Goal: Task Accomplishment & Management: Use online tool/utility

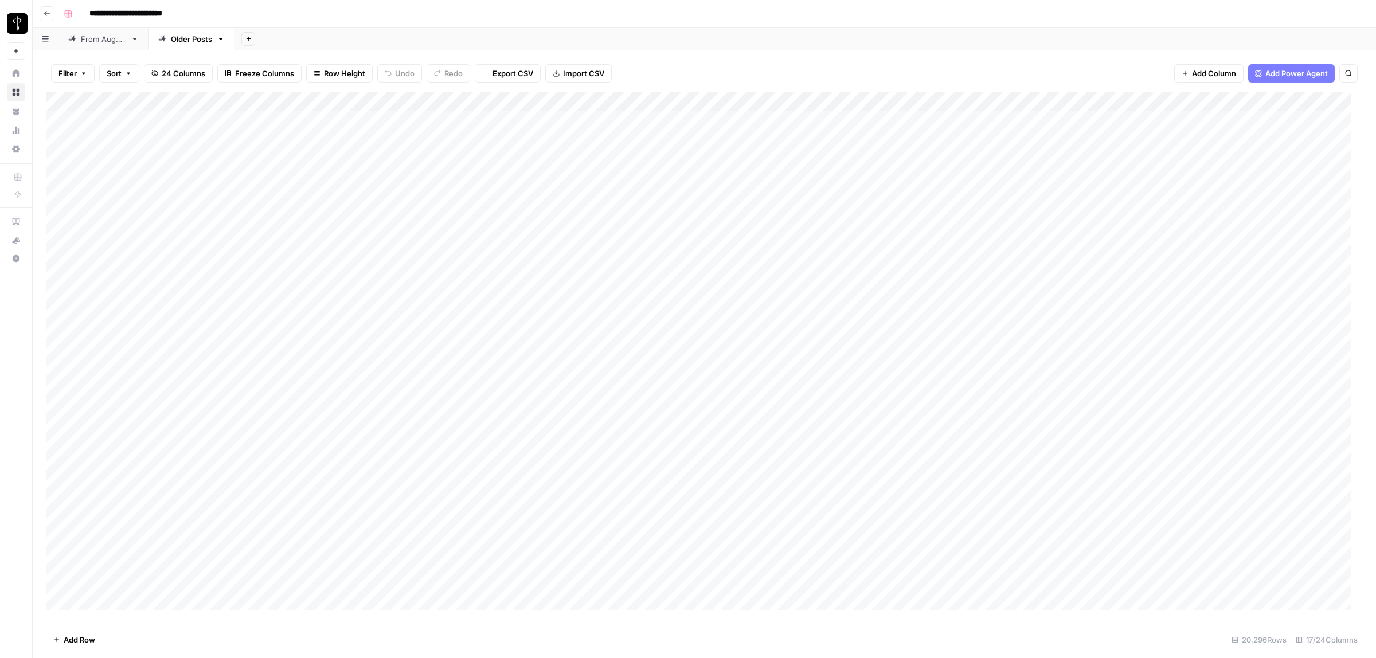
click at [107, 37] on div "From [DATE]" at bounding box center [103, 38] width 45 height 11
click at [69, 73] on span "Filter" at bounding box center [67, 73] width 18 height 11
click at [154, 133] on input "text" at bounding box center [136, 133] width 126 height 11
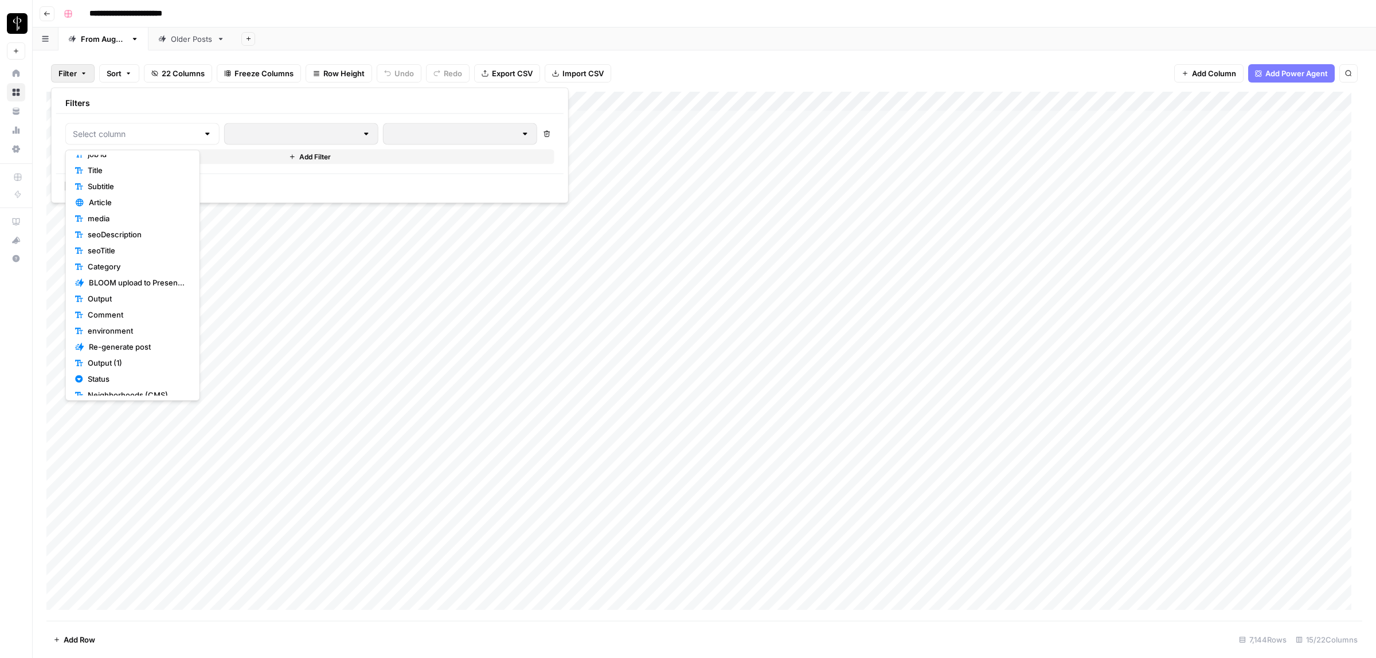
scroll to position [80, 0]
click at [115, 341] on span "Status" at bounding box center [137, 339] width 98 height 11
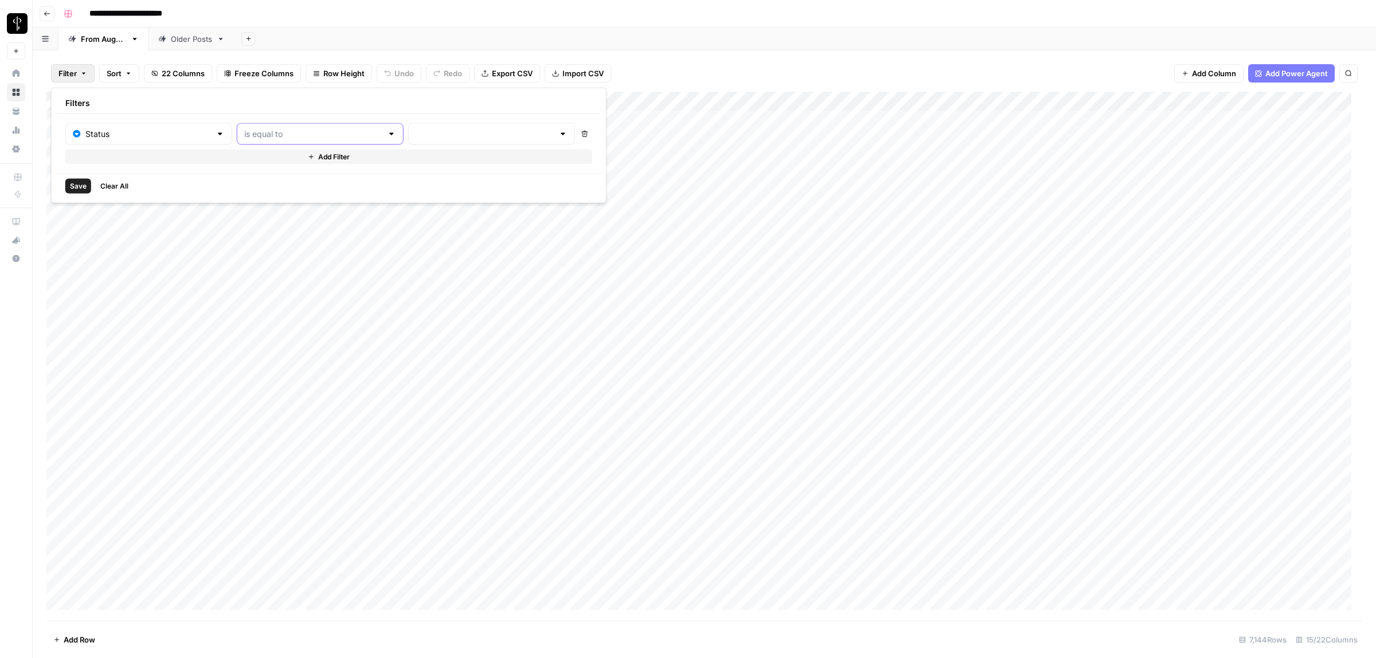
click at [251, 135] on input "text" at bounding box center [313, 133] width 138 height 11
click at [266, 179] on span "is not equal to" at bounding box center [289, 178] width 123 height 11
type input "is not equal to"
click at [423, 133] on input "text" at bounding box center [485, 133] width 138 height 11
click at [423, 163] on span "Posted" at bounding box center [448, 162] width 110 height 11
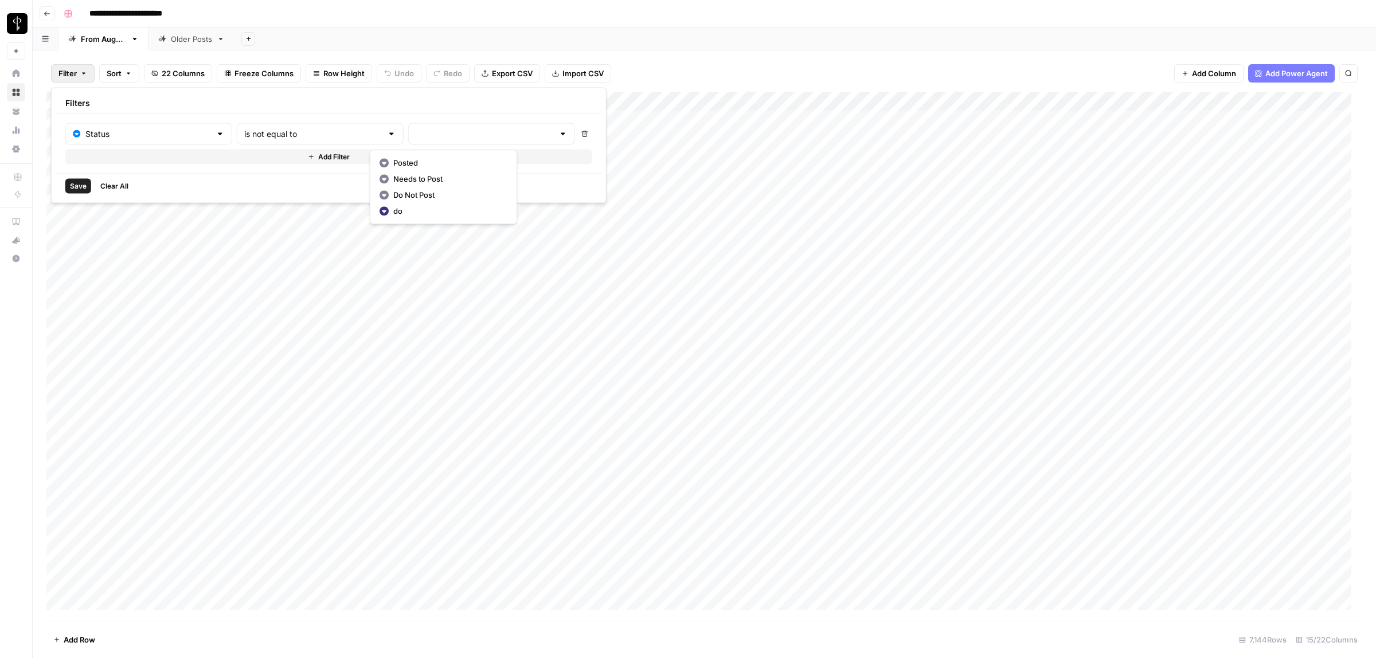
type input "Posted"
click at [248, 159] on button "Add Filter" at bounding box center [330, 157] width 530 height 15
click at [124, 162] on input "text" at bounding box center [142, 160] width 139 height 11
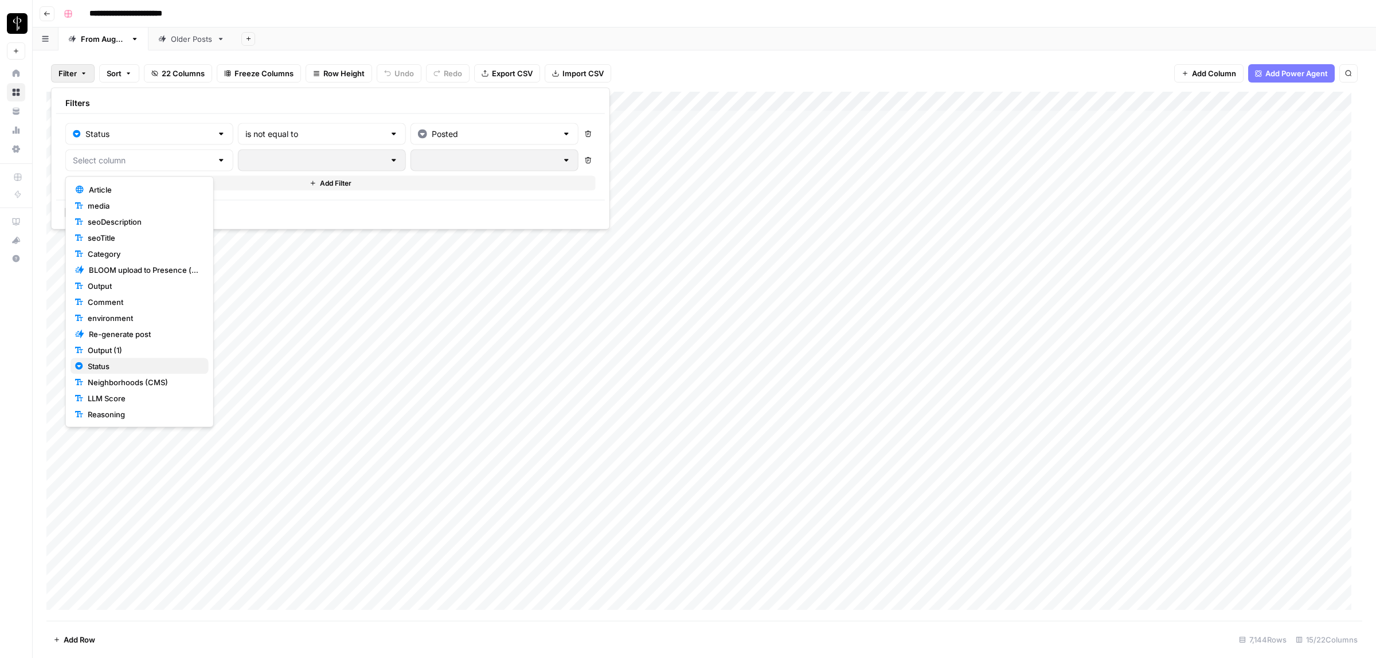
click at [106, 370] on span "Status" at bounding box center [144, 366] width 112 height 11
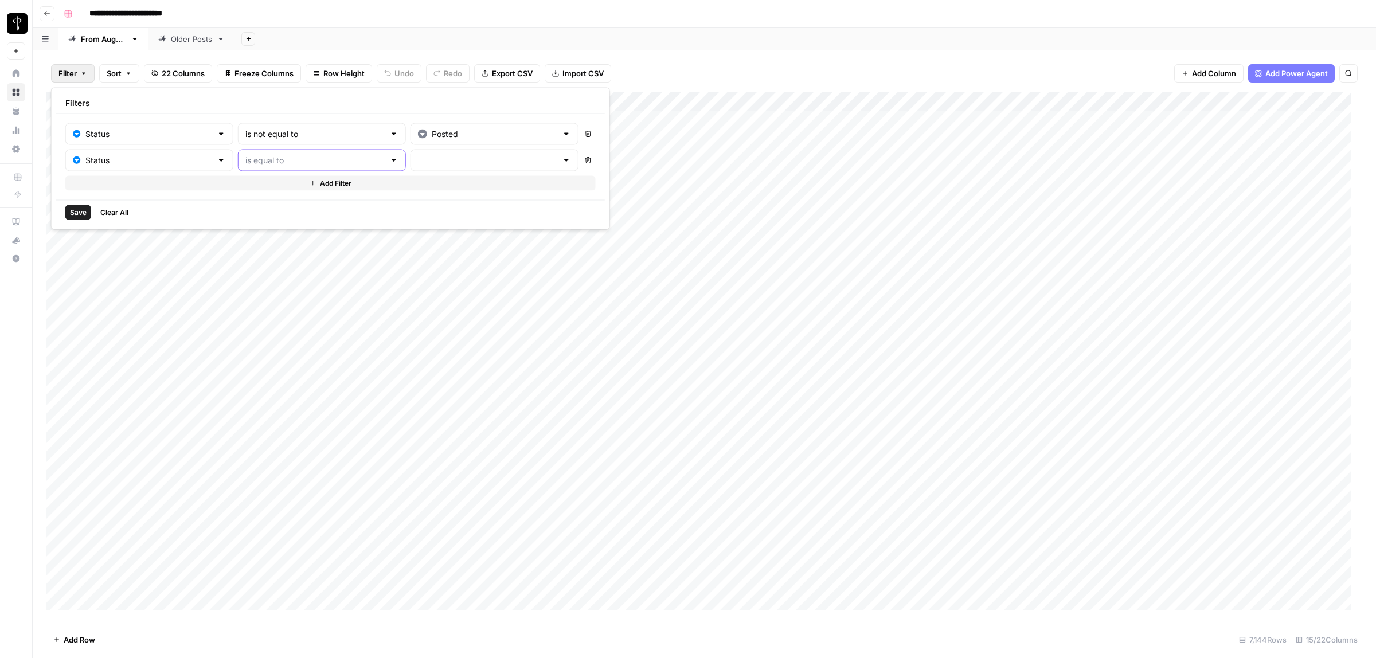
click at [263, 159] on input "text" at bounding box center [314, 160] width 139 height 11
click at [299, 207] on span "is not equal to" at bounding box center [290, 205] width 124 height 11
type input "is not equal to"
click at [428, 156] on input "text" at bounding box center [487, 160] width 139 height 11
click at [424, 200] on span "Needs to Post" at bounding box center [451, 205] width 111 height 11
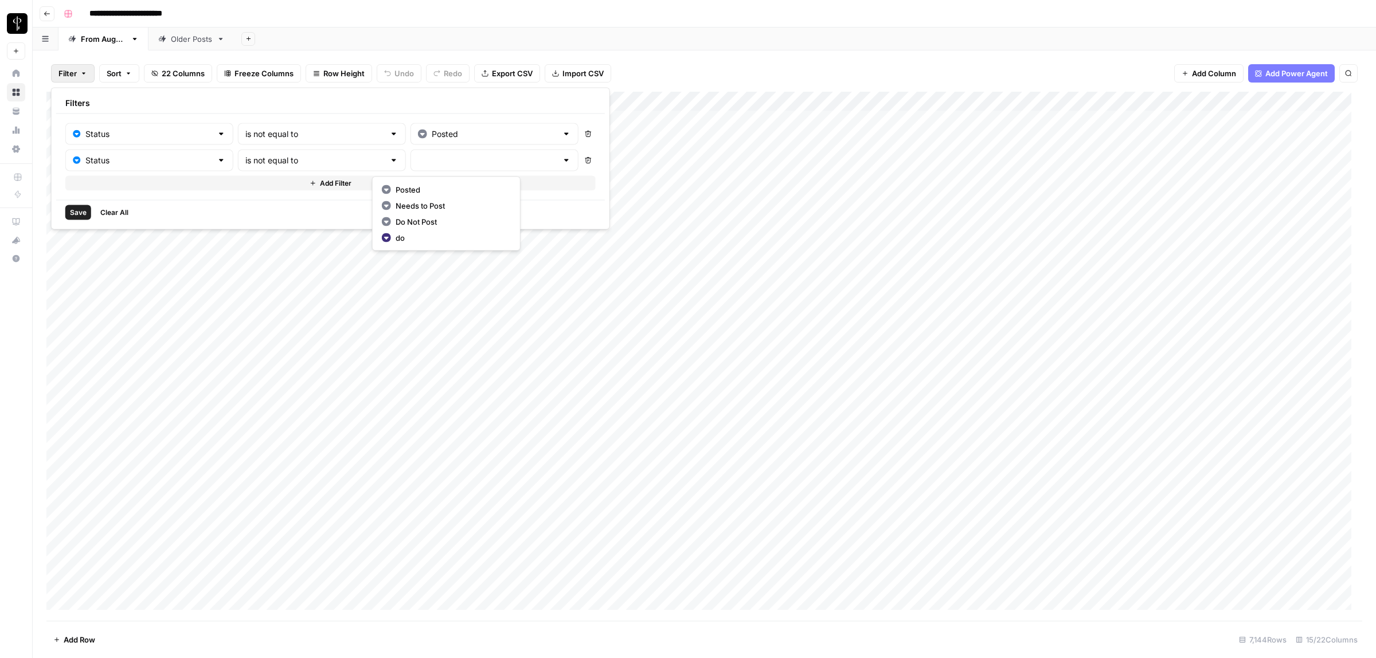
type input "Needs to Post"
click at [267, 179] on button "Add Filter" at bounding box center [330, 183] width 530 height 15
click at [148, 187] on input "text" at bounding box center [142, 186] width 139 height 11
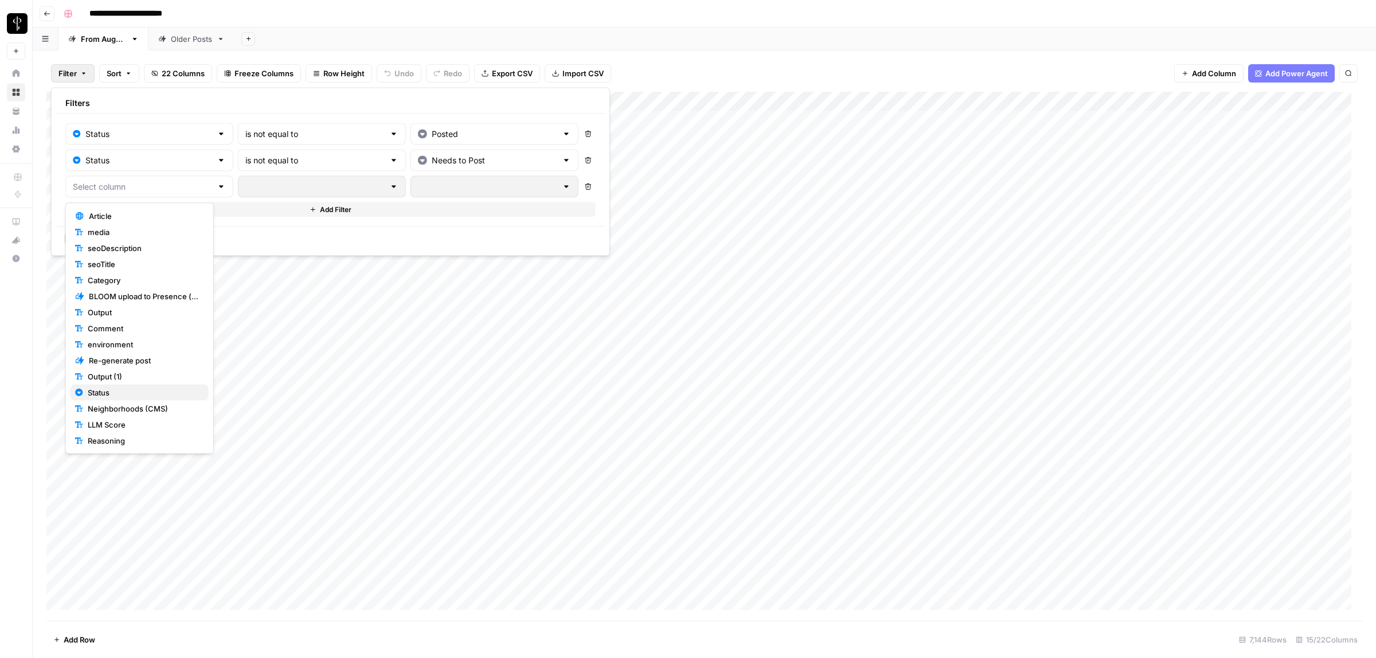
click at [130, 397] on span "Status" at bounding box center [144, 392] width 112 height 11
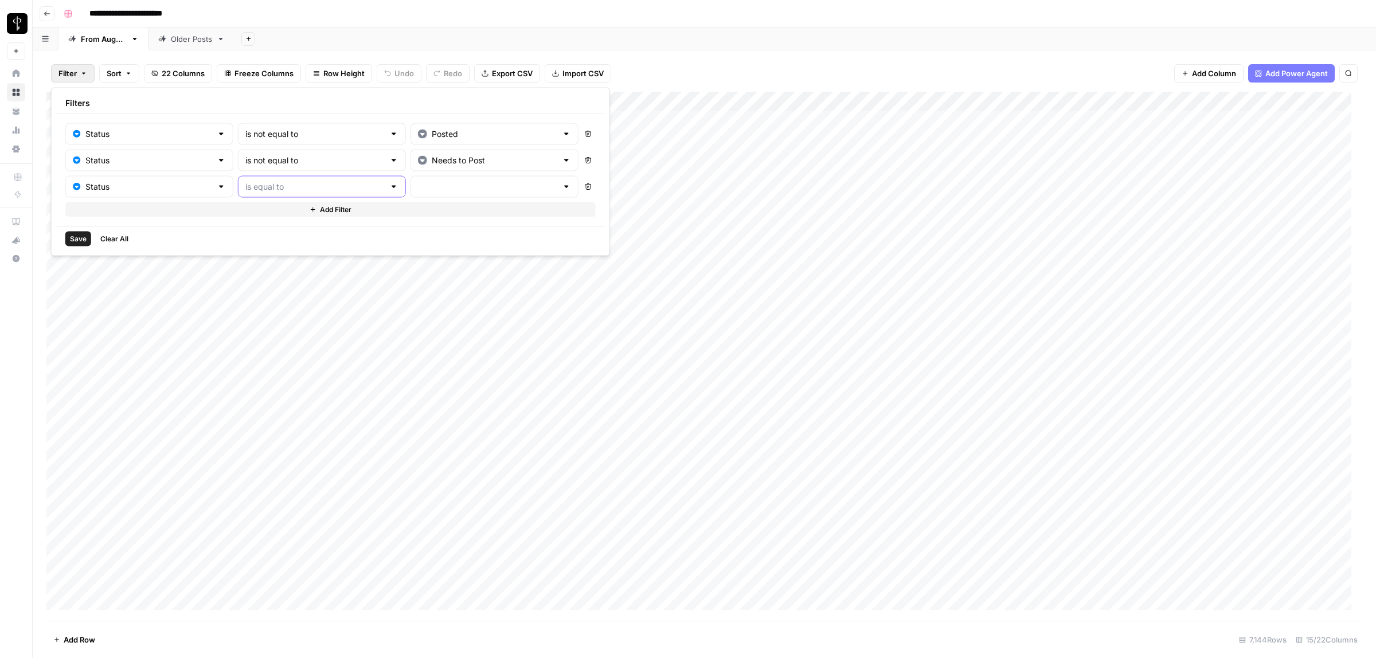
click at [291, 186] on input "text" at bounding box center [314, 186] width 139 height 11
click at [287, 231] on span "is not equal to" at bounding box center [290, 232] width 124 height 11
type input "is not equal to"
click at [425, 189] on input "text" at bounding box center [487, 186] width 139 height 11
click at [434, 247] on span "Do Not Post" at bounding box center [451, 248] width 111 height 11
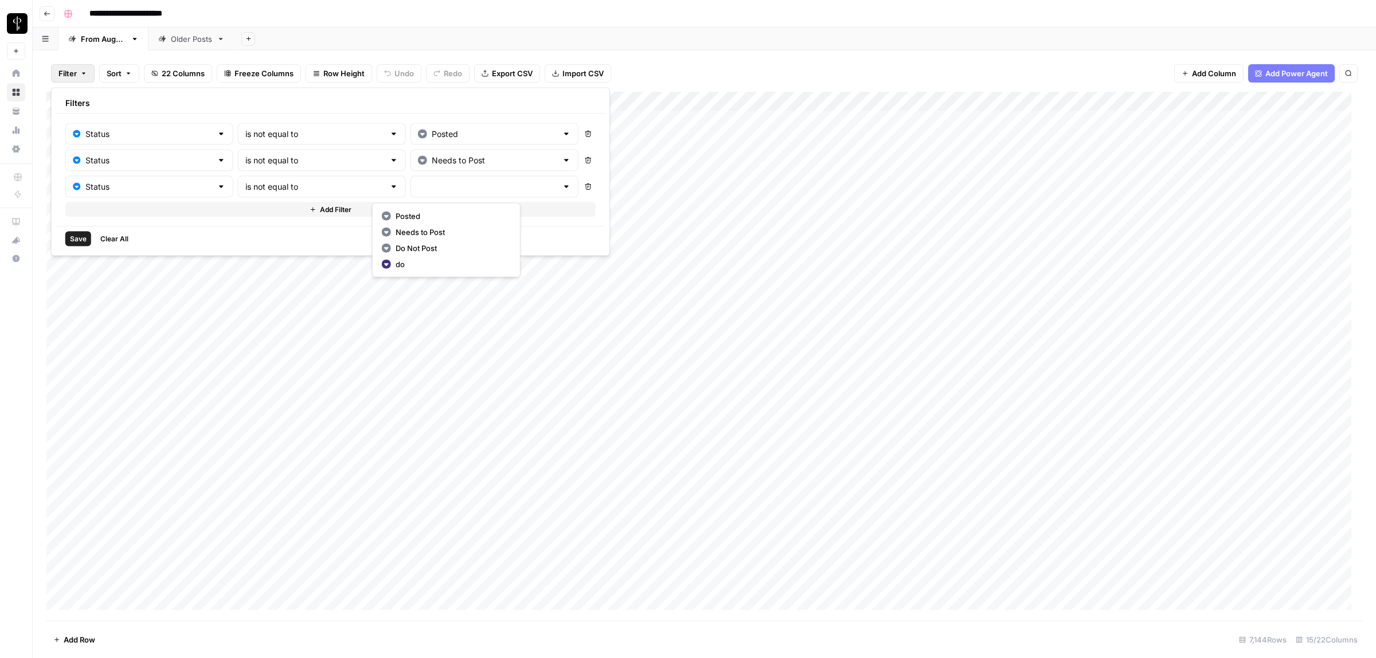
type input "Do Not Post"
click at [73, 240] on span "Save" at bounding box center [78, 239] width 17 height 10
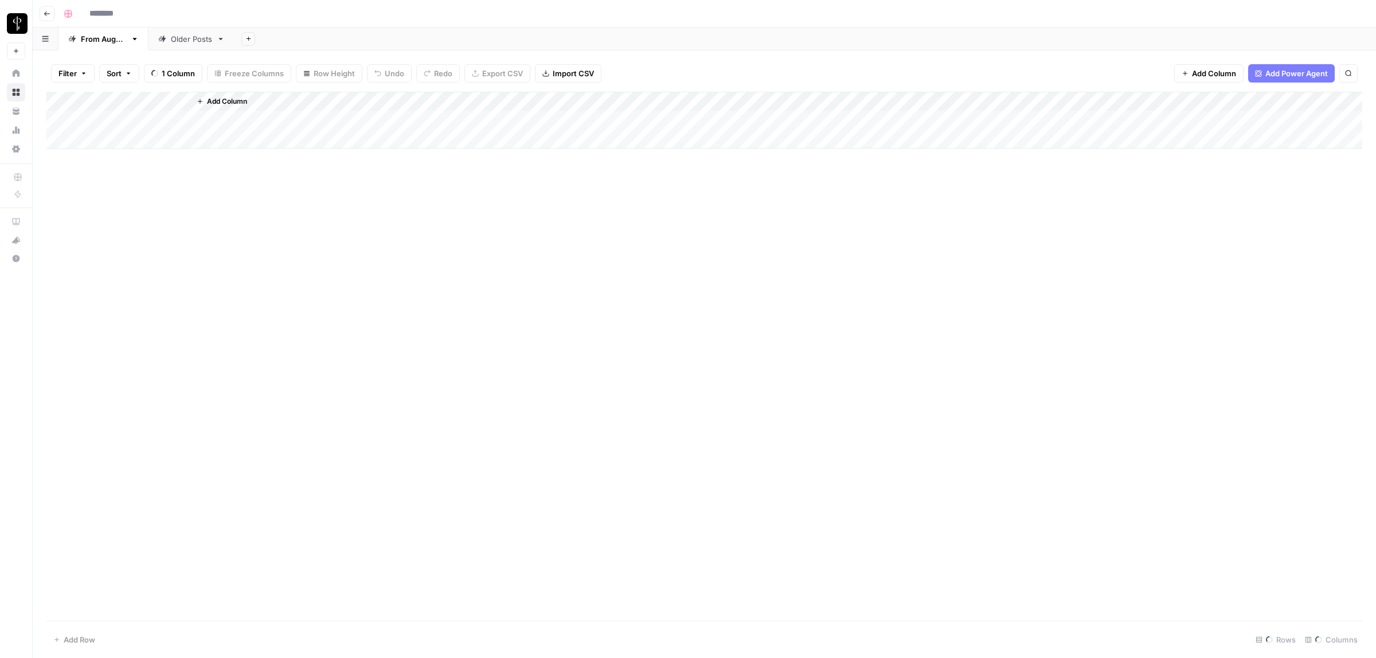
type input "**********"
